Goal: Communication & Community: Answer question/provide support

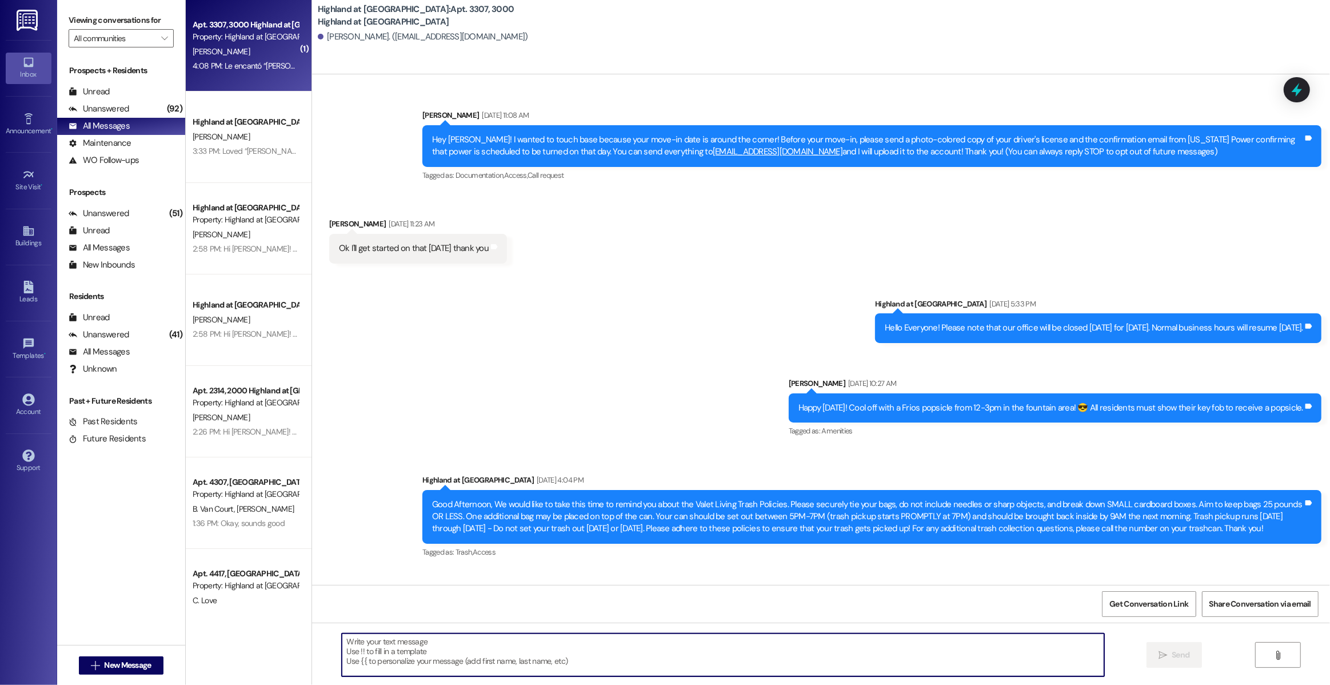
scroll to position [20754, 0]
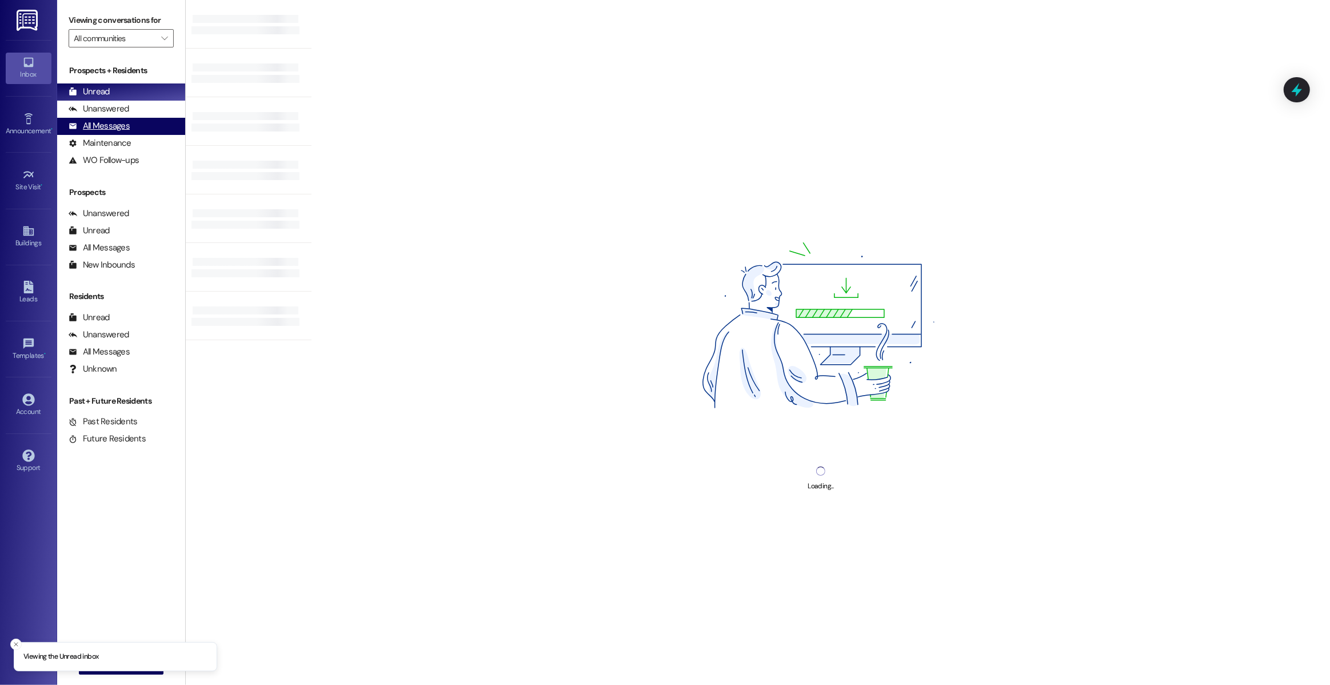
click at [129, 125] on div "All Messages (undefined)" at bounding box center [121, 126] width 128 height 17
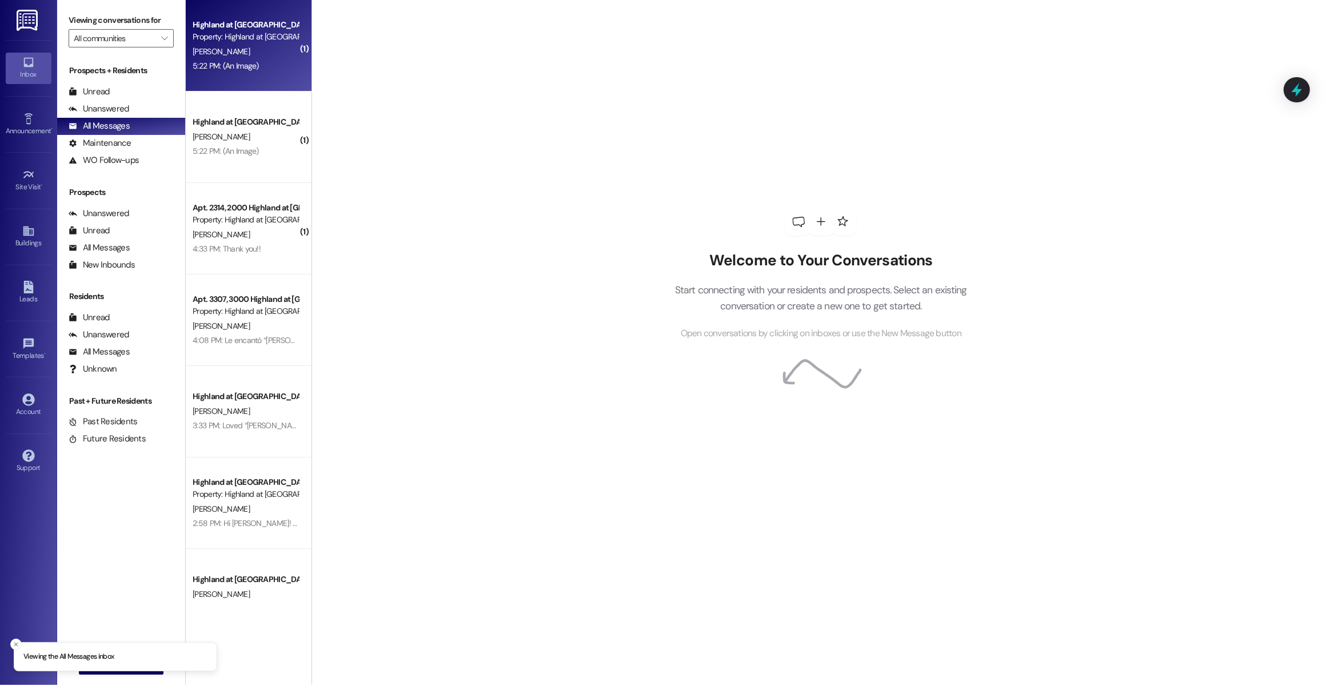
click at [229, 72] on div "5:22 PM: (An Image) 5:22 PM: (An Image)" at bounding box center [245, 66] width 108 height 14
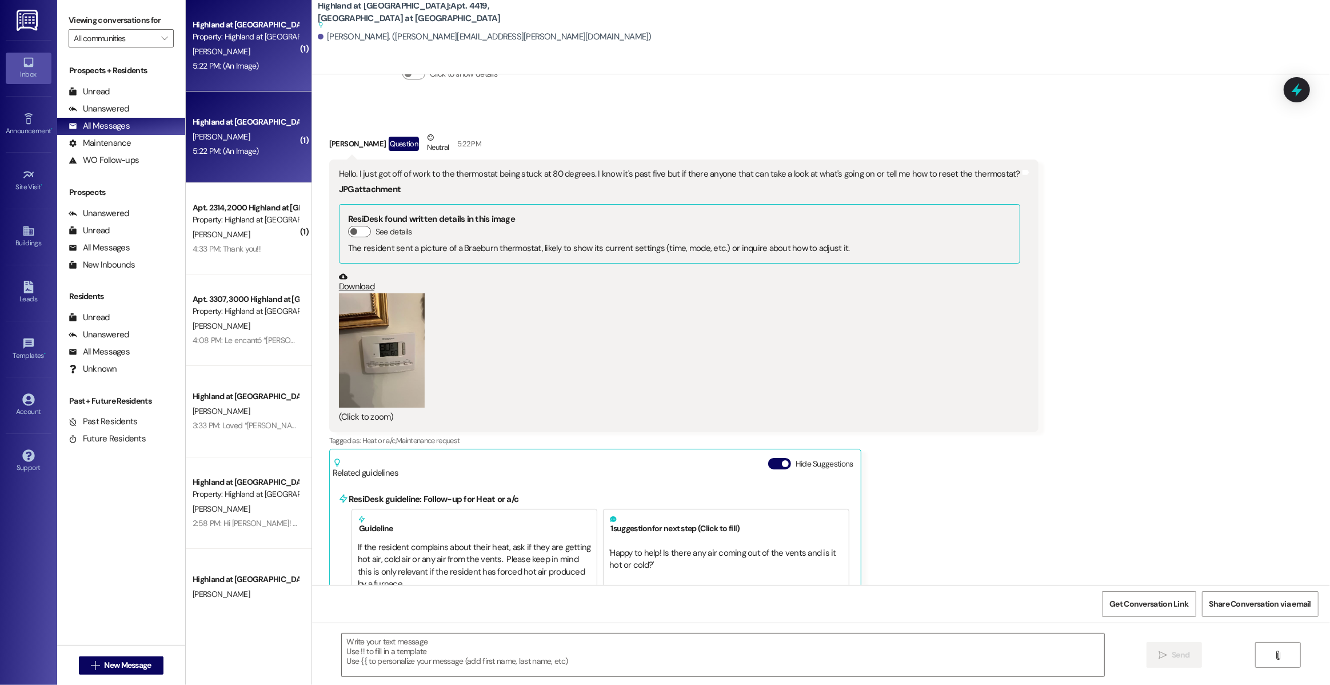
scroll to position [10534, 0]
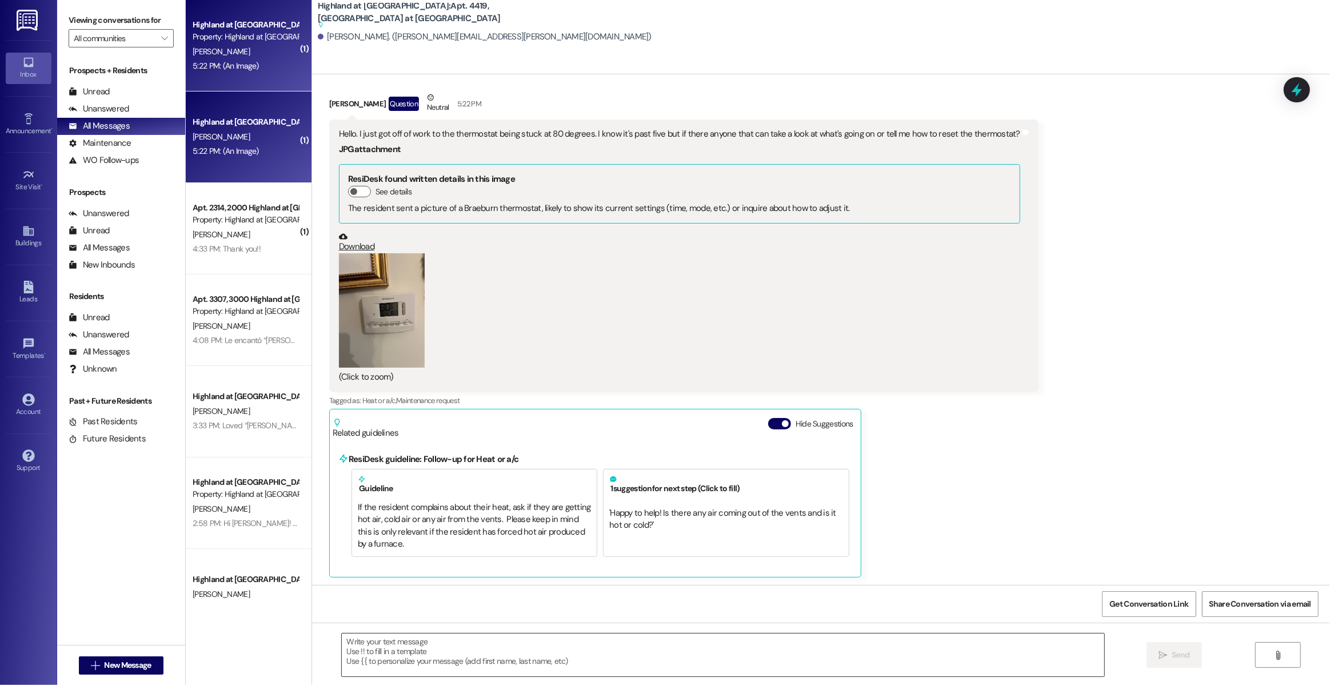
click at [476, 643] on textarea at bounding box center [723, 654] width 762 height 43
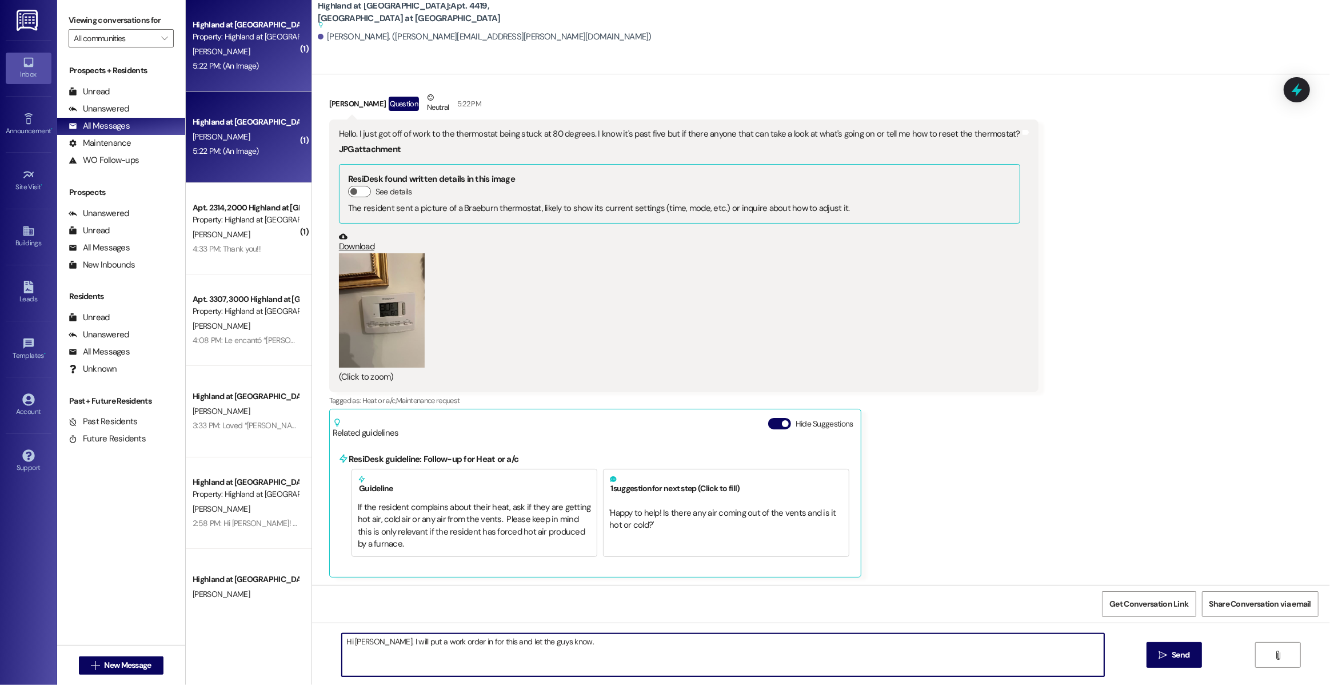
scroll to position [10527, 0]
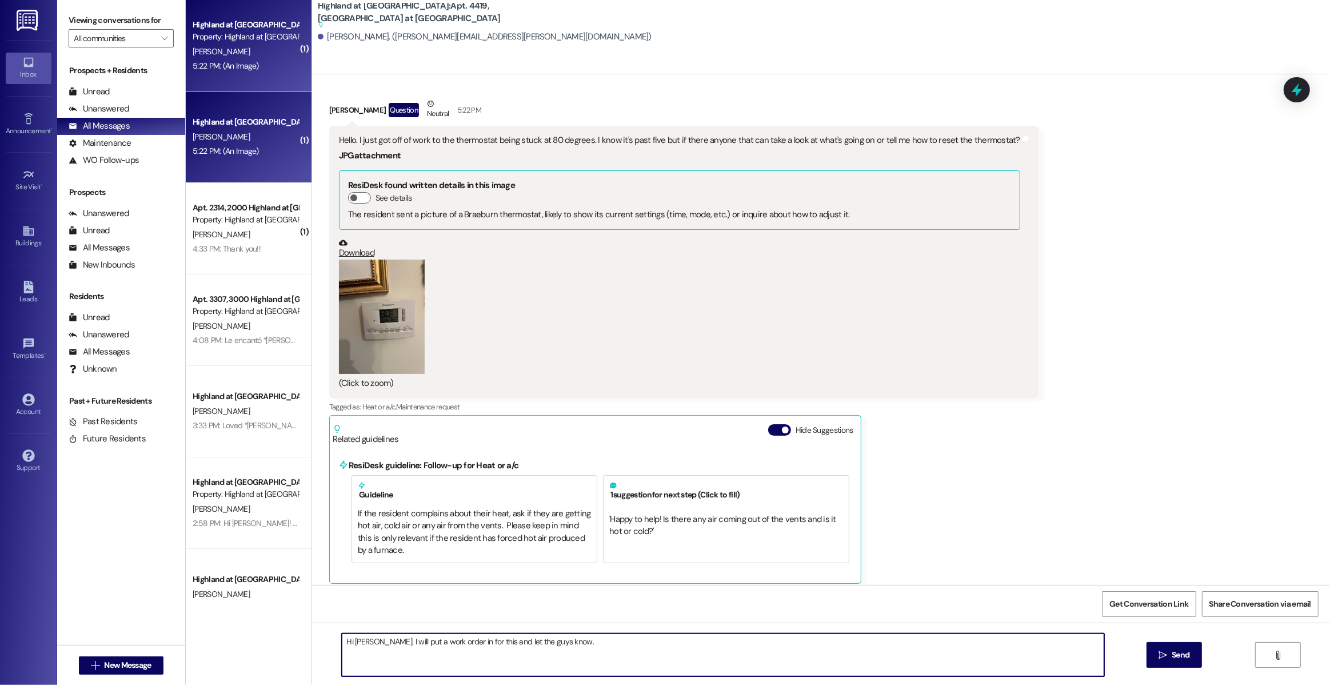
click at [362, 334] on button "Zoom image" at bounding box center [382, 316] width 86 height 114
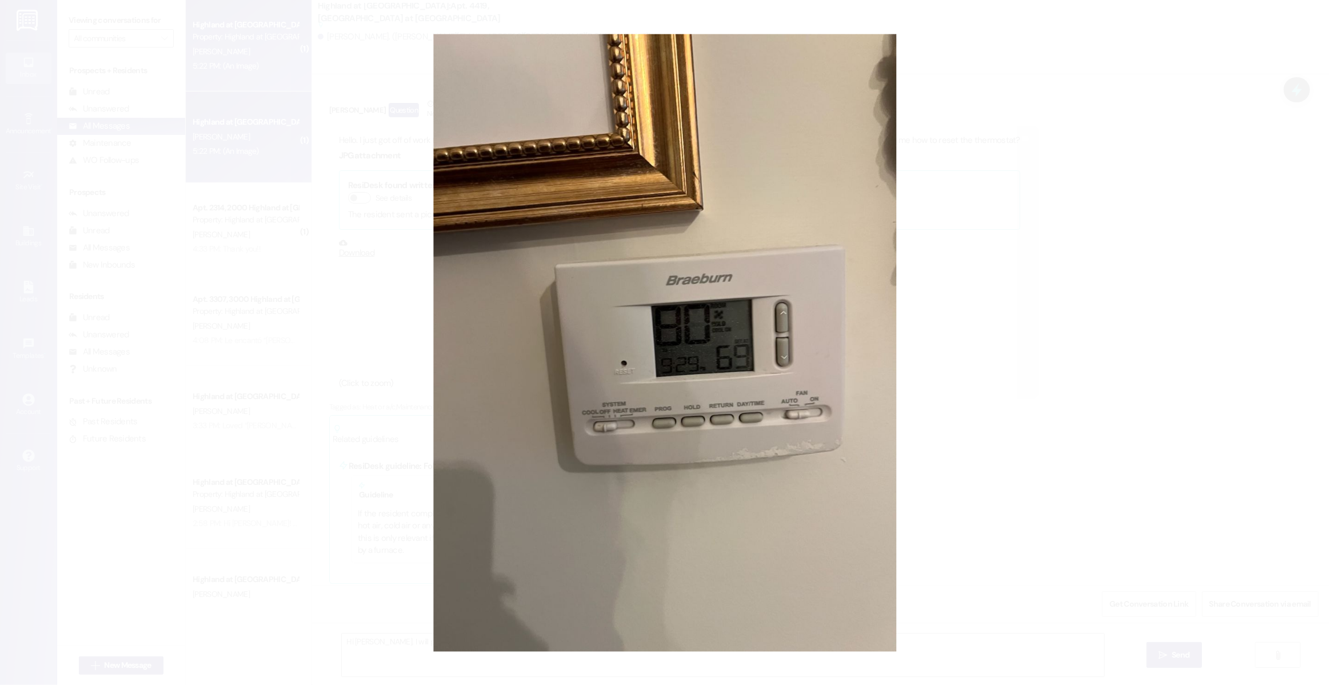
click at [678, 376] on button "Unzoom image" at bounding box center [665, 342] width 1330 height 685
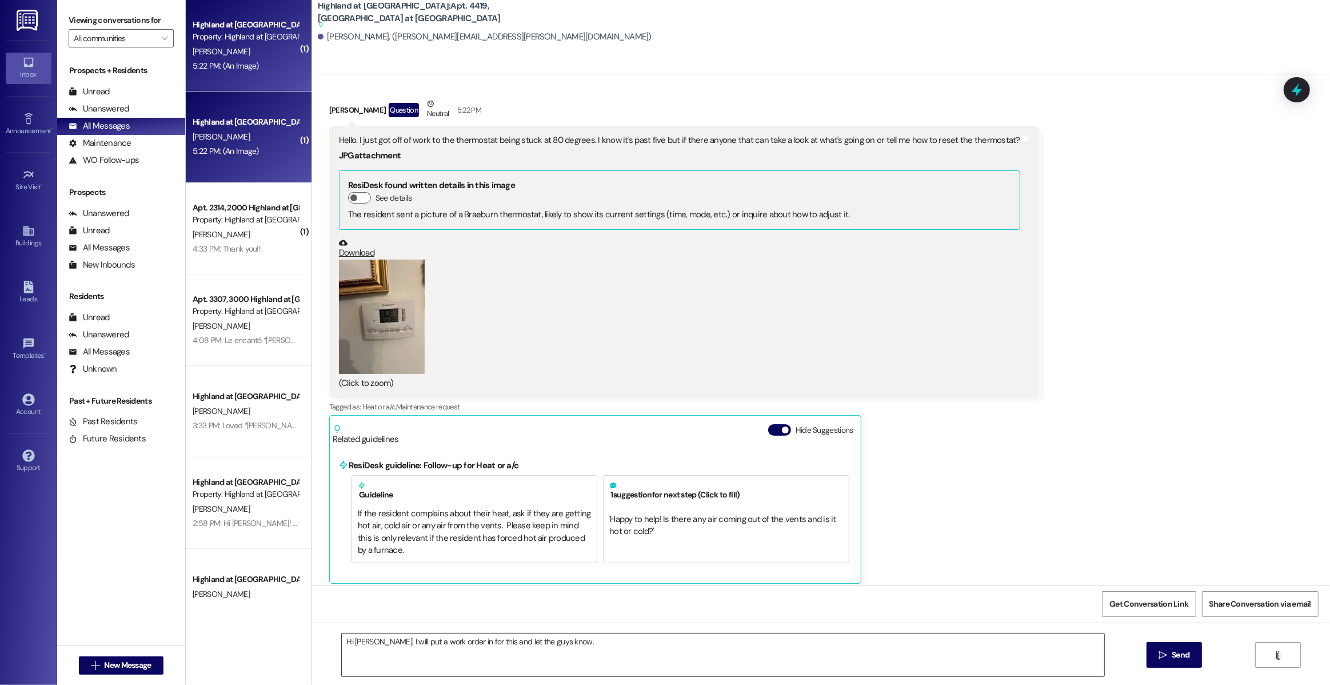
click at [649, 652] on textarea "Hi Dymon. I will put a work order in for this and let the guys know." at bounding box center [723, 654] width 762 height 43
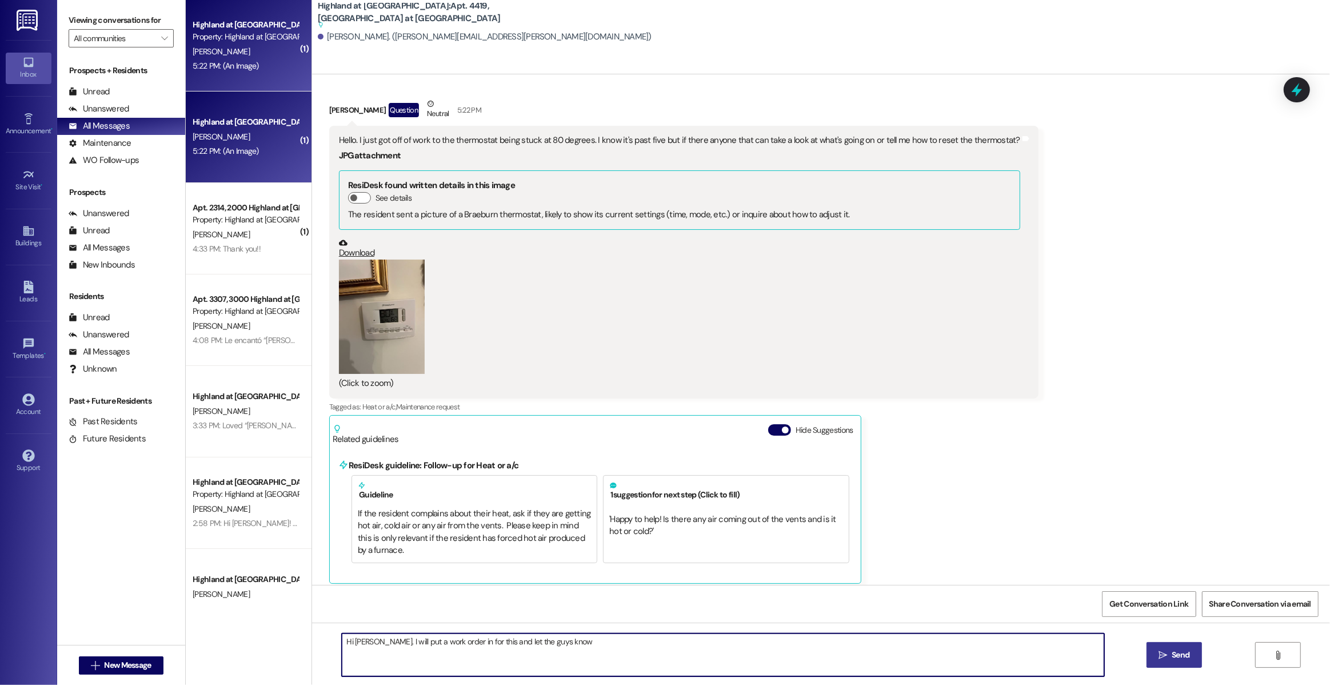
type textarea "Hi Dymon. I will put a work order in for this and let the guys know."
click at [1169, 658] on span "Send" at bounding box center [1180, 655] width 22 height 12
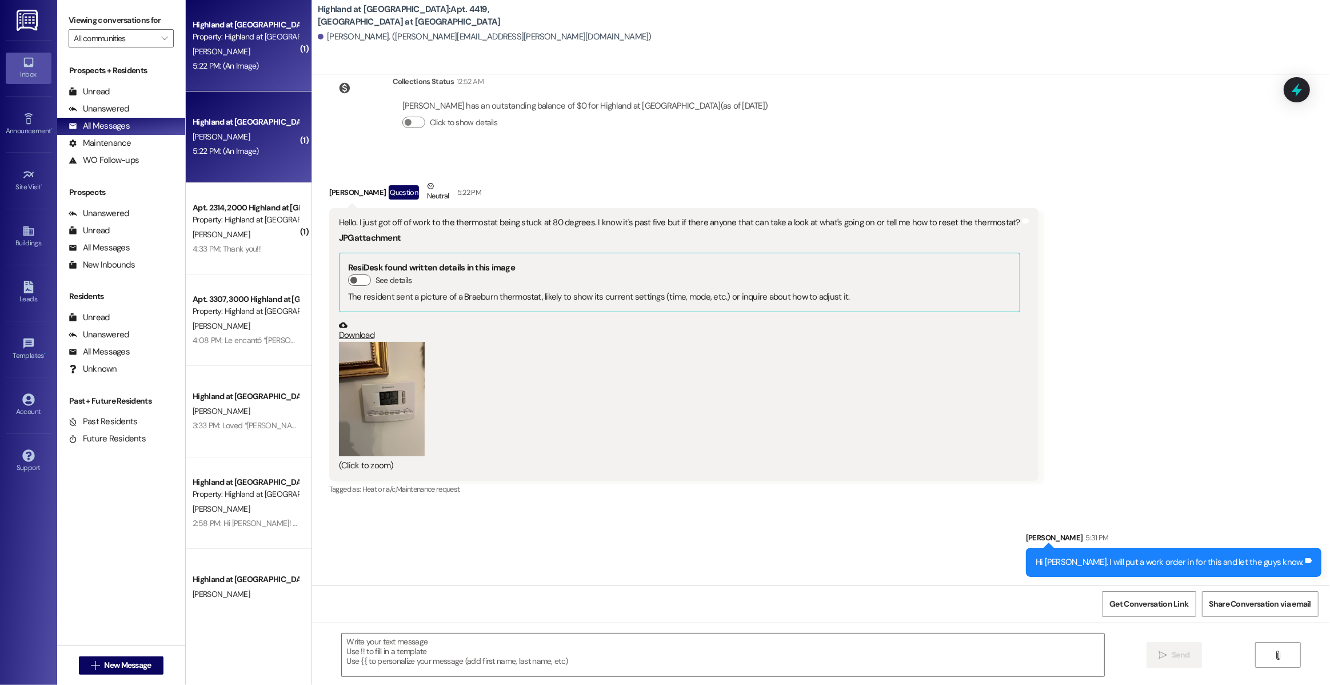
scroll to position [10444, 0]
drag, startPoint x: 327, startPoint y: 222, endPoint x: 580, endPoint y: 227, distance: 253.3
click at [580, 227] on div "Hello. I just got off of work to the thermostat being stuck at 80 degrees. I kn…" at bounding box center [683, 345] width 709 height 272
copy div "Hello. I just got off of work to the thermostat being stuck at 80 degrees."
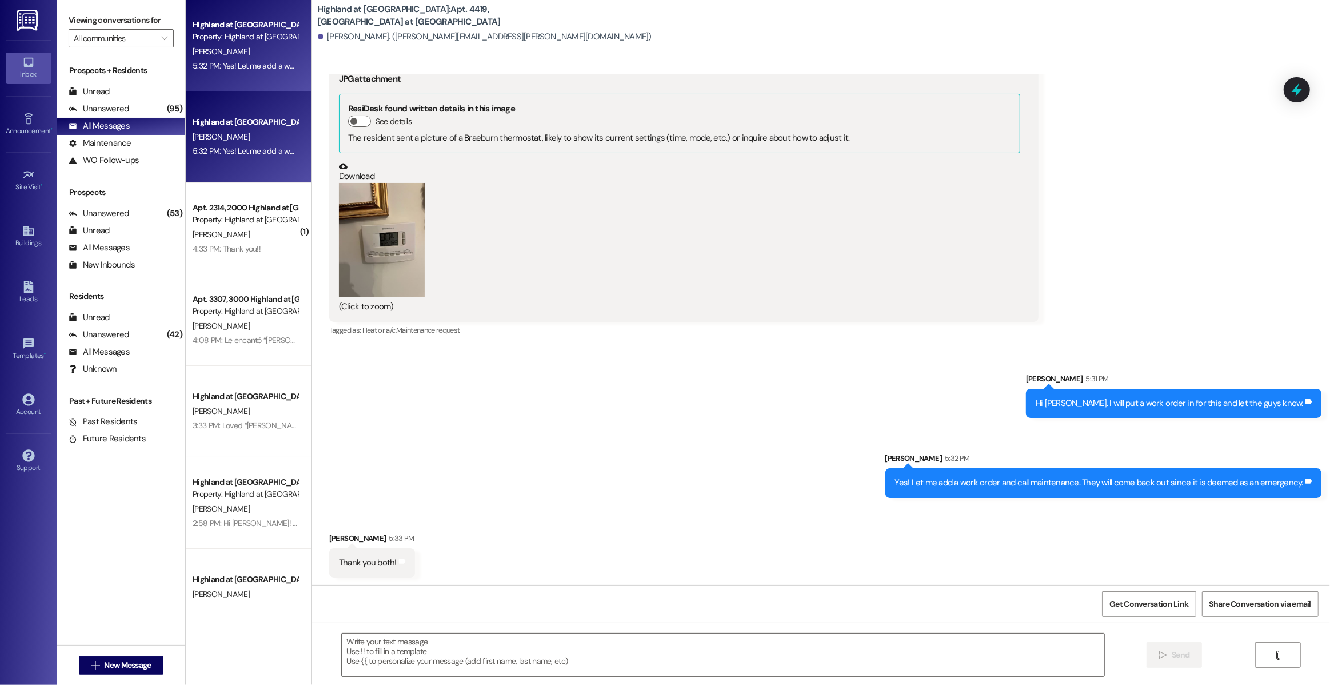
scroll to position [10604, 0]
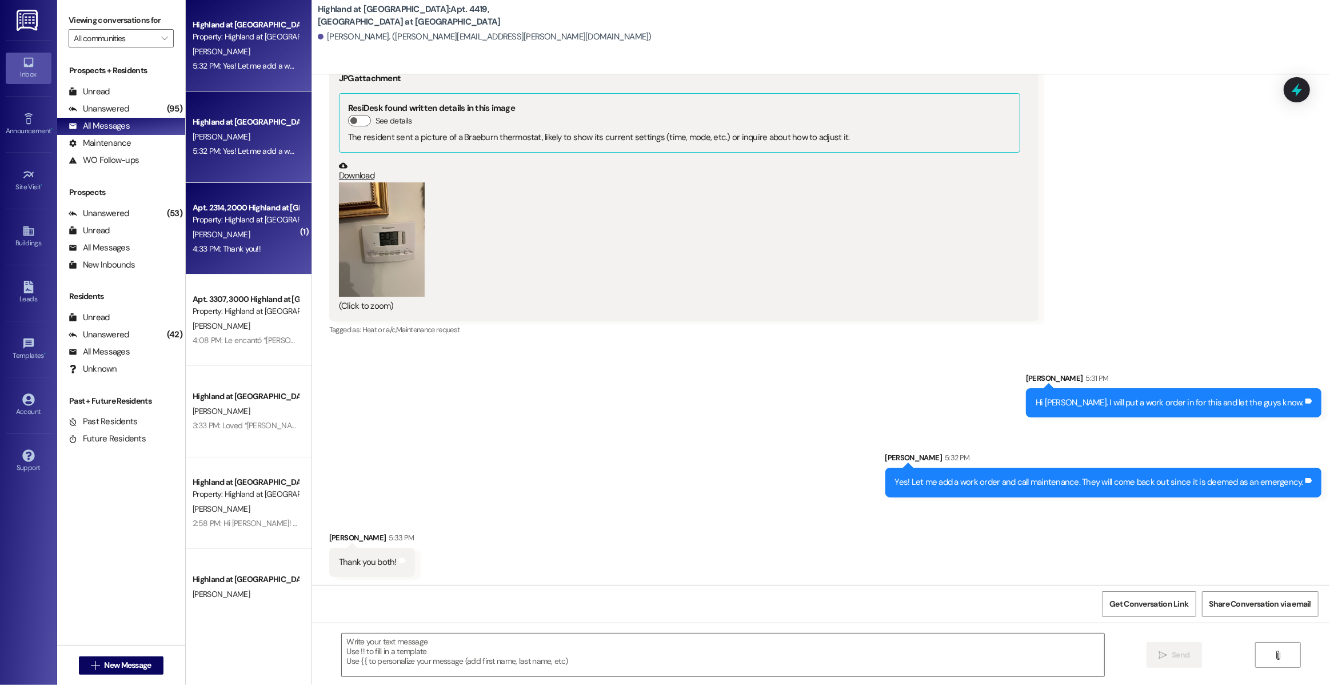
click at [200, 217] on div "Property: Highland at [GEOGRAPHIC_DATA]" at bounding box center [246, 220] width 106 height 12
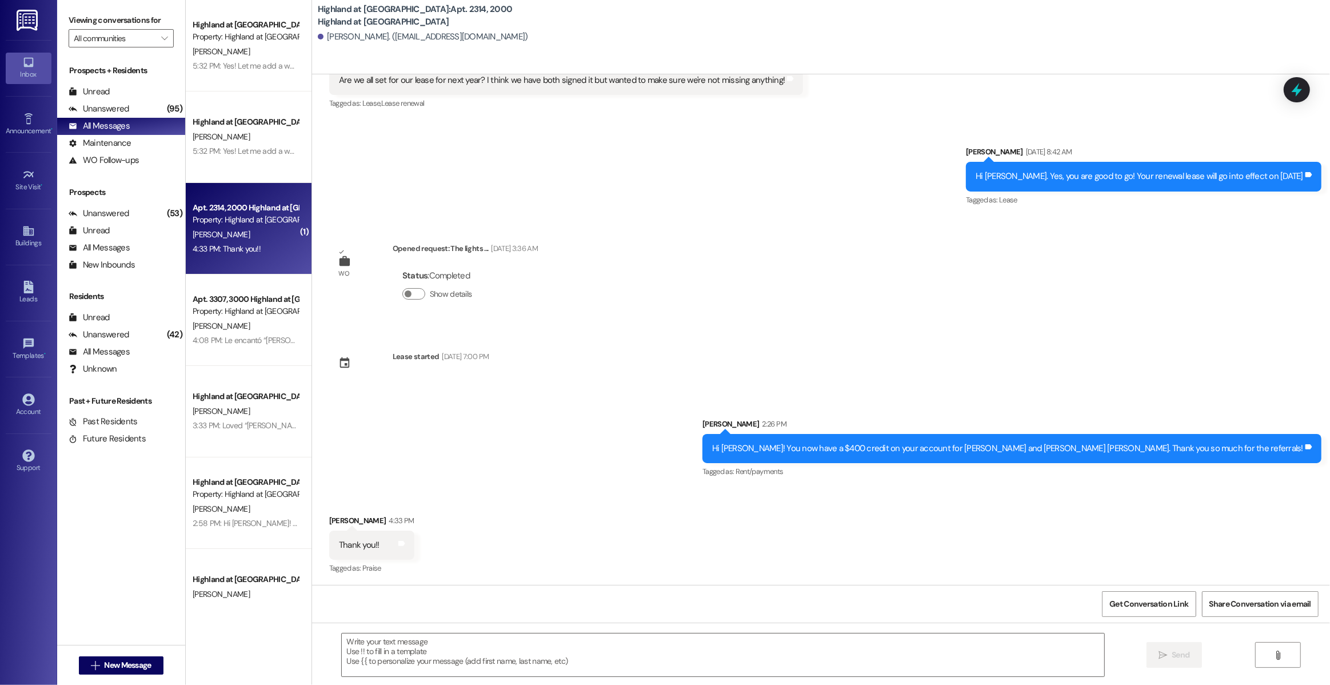
scroll to position [3522, 0]
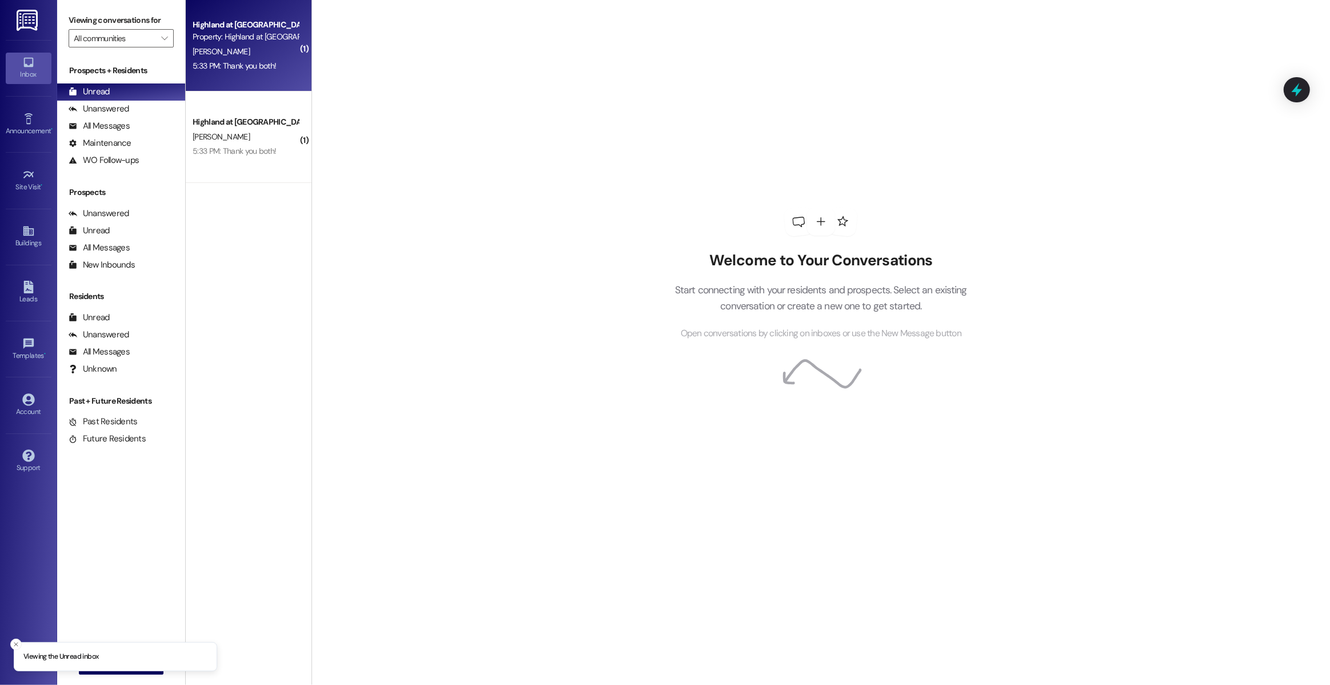
click at [226, 57] on div "D. Burke" at bounding box center [245, 52] width 108 height 14
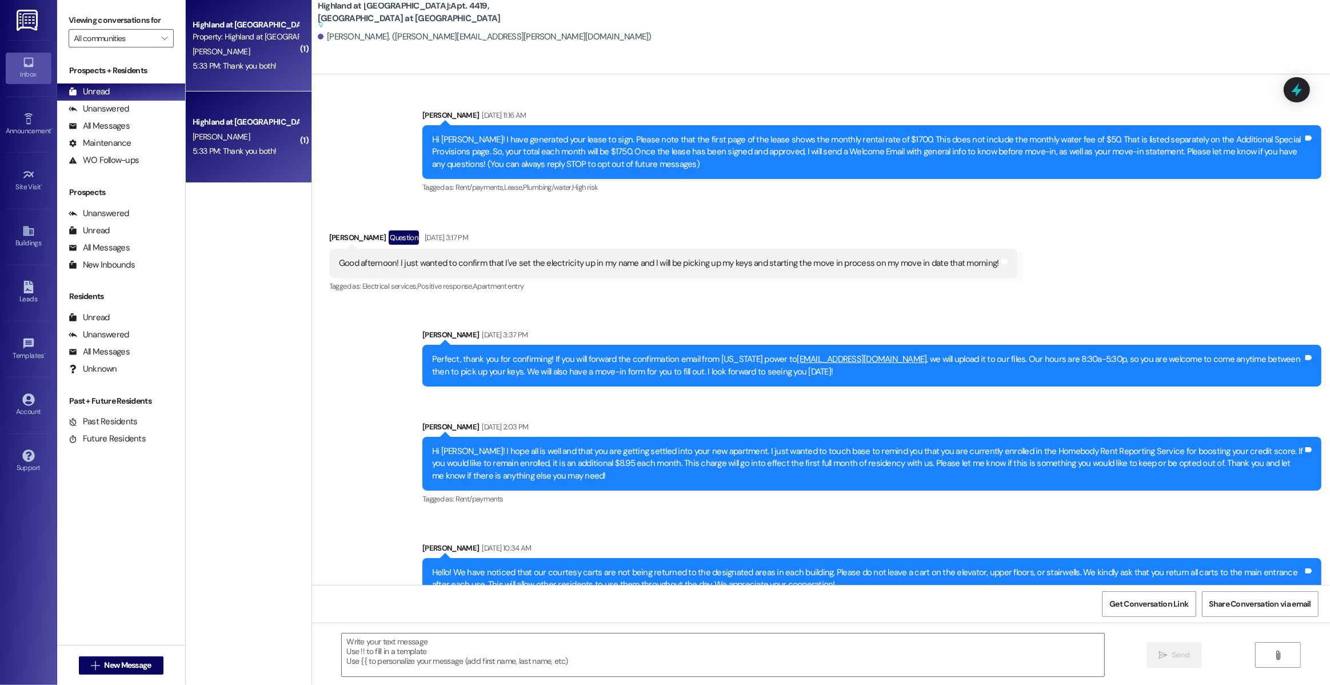
scroll to position [10688, 0]
